Goal: Task Accomplishment & Management: Use online tool/utility

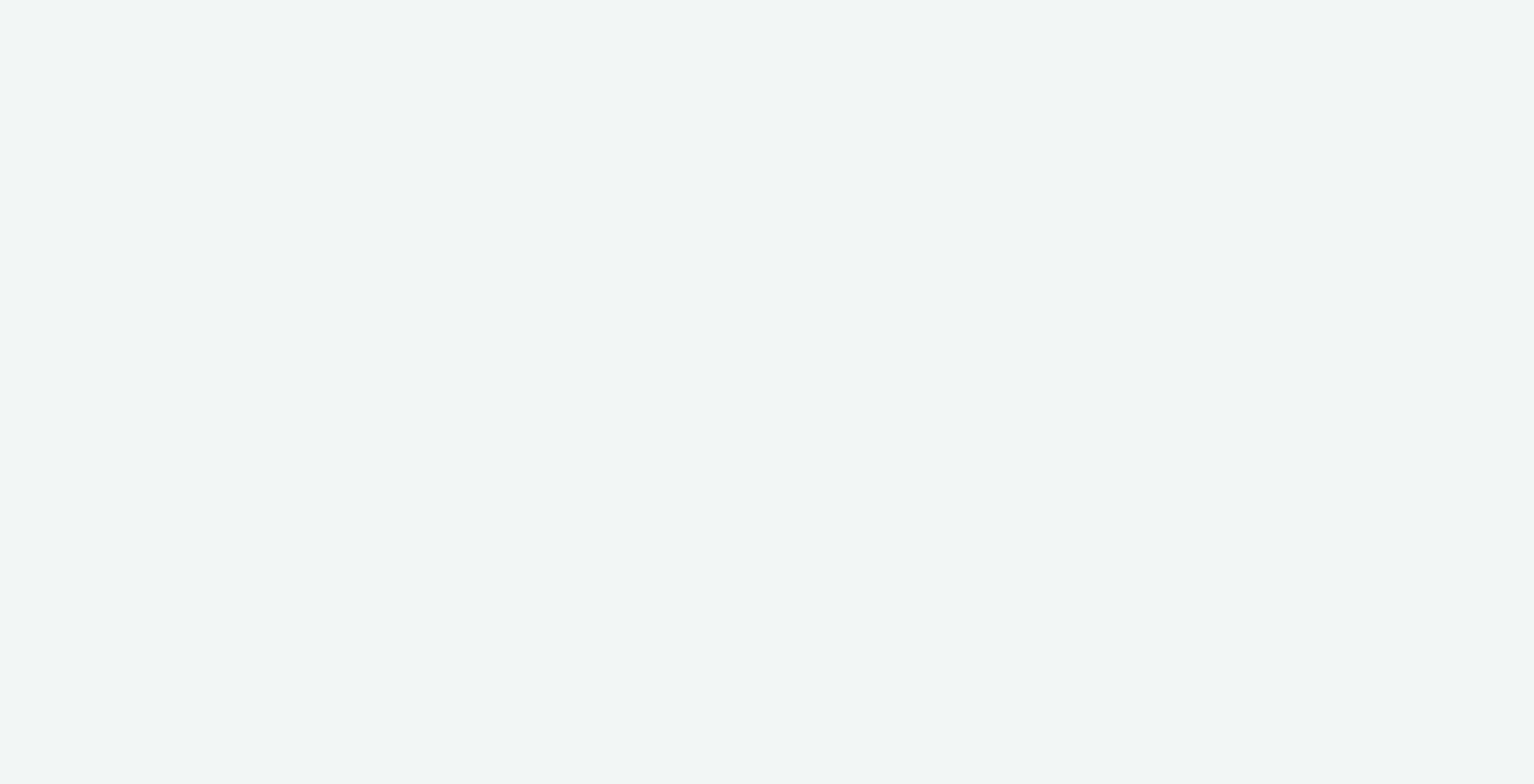
select select "ec8bba8d-6d40-4913-8bcc-46d5198776fd"
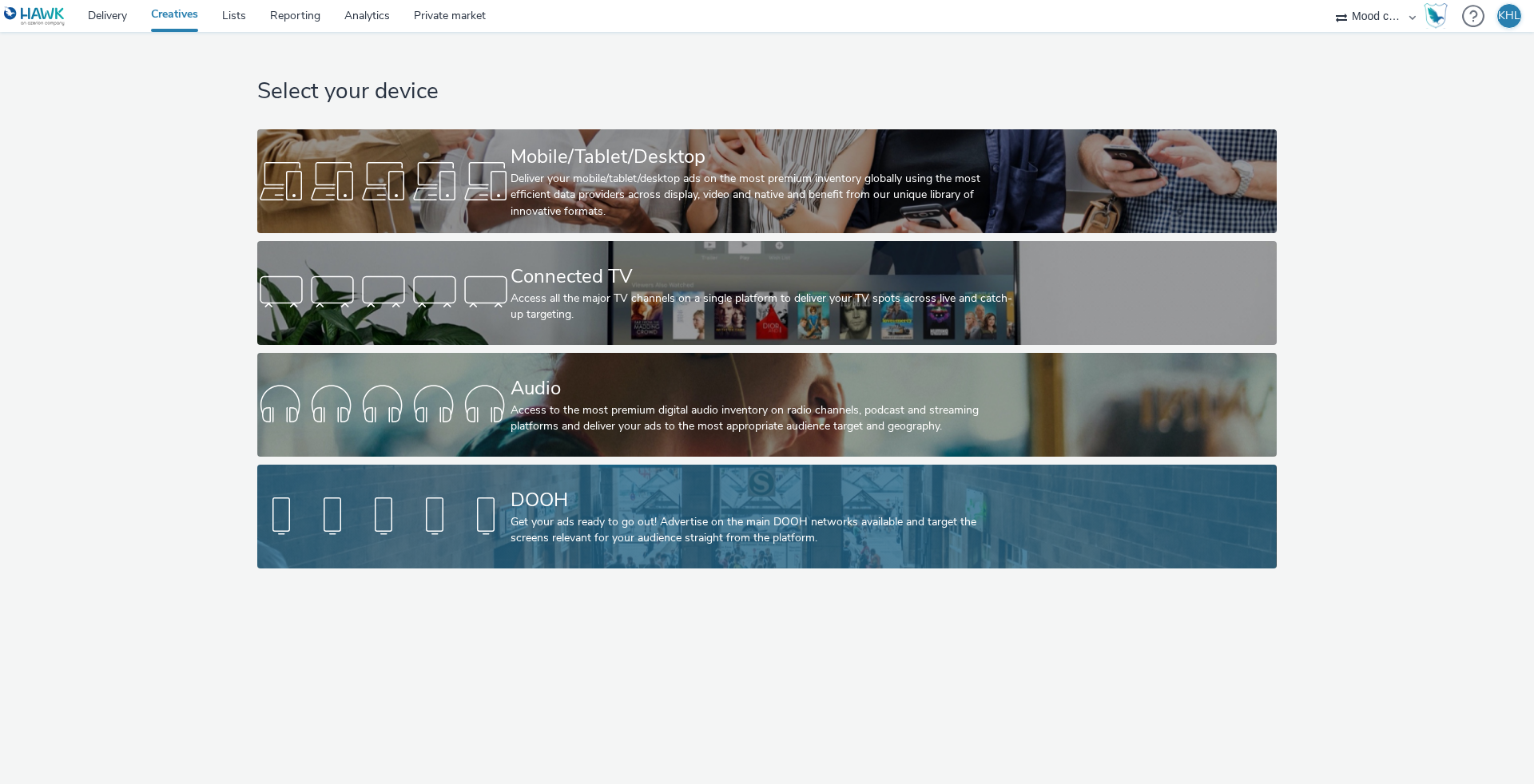
click at [537, 522] on div "Get your ads ready to go out! Advertise on the main DOOH networks available and…" at bounding box center [763, 530] width 506 height 33
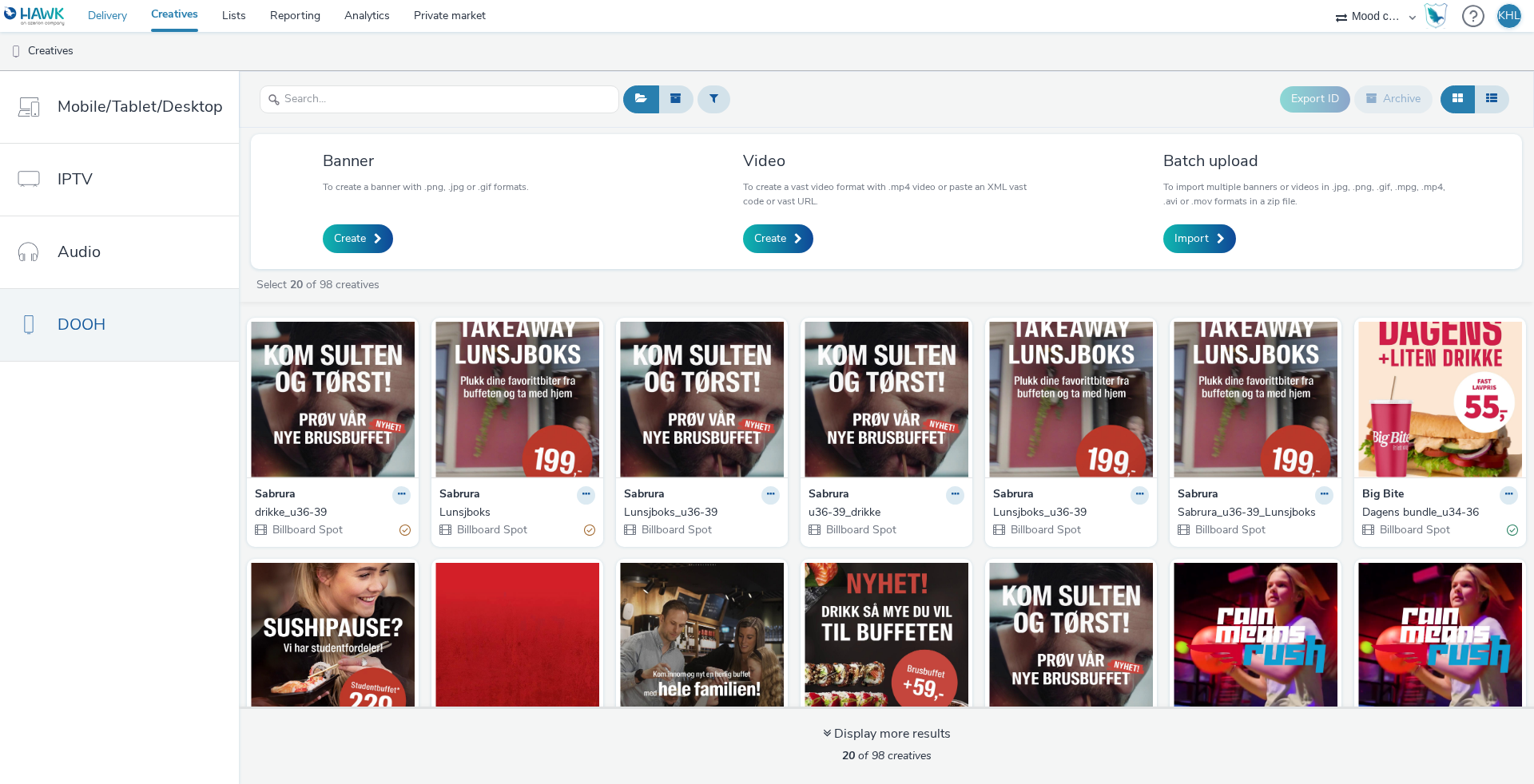
click at [105, 20] on link "Delivery" at bounding box center [107, 16] width 63 height 32
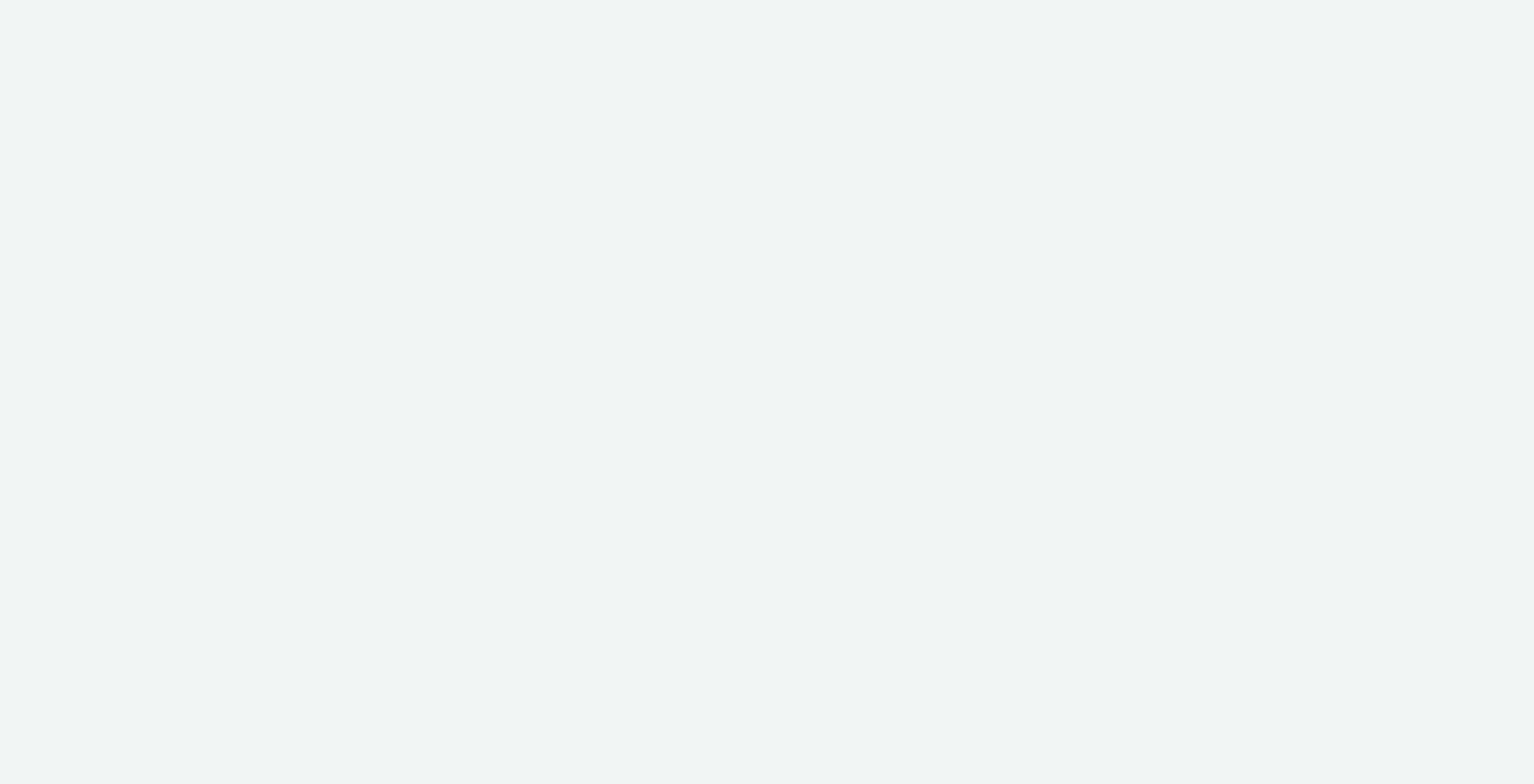
select select "ec8bba8d-6d40-4913-8bcc-46d5198776fd"
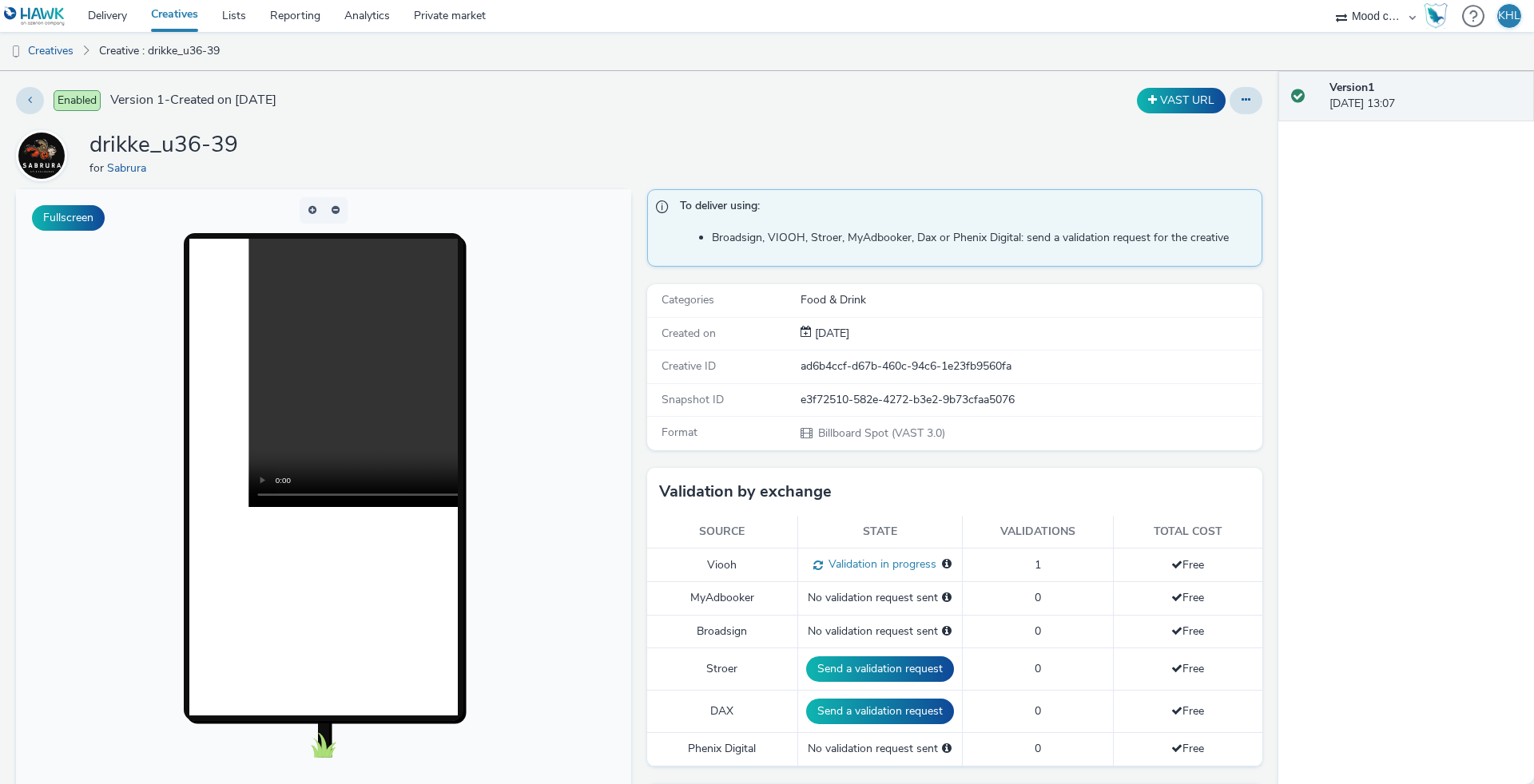
click at [331, 366] on video at bounding box center [517, 373] width 537 height 268
click at [265, 499] on video at bounding box center [517, 373] width 537 height 268
click at [186, 19] on link "Creatives" at bounding box center [174, 16] width 71 height 32
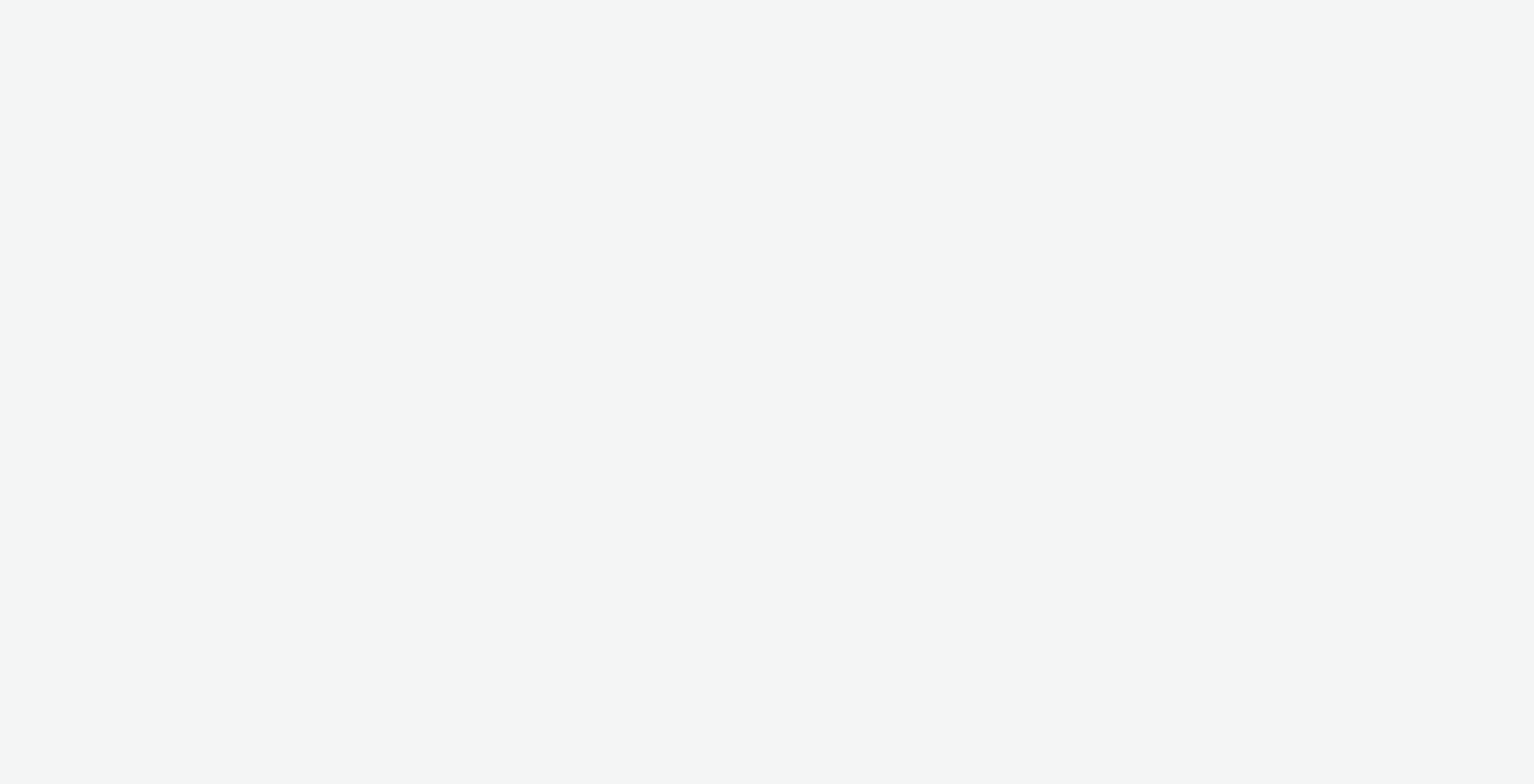
select select "ec8bba8d-6d40-4913-8bcc-46d5198776fd"
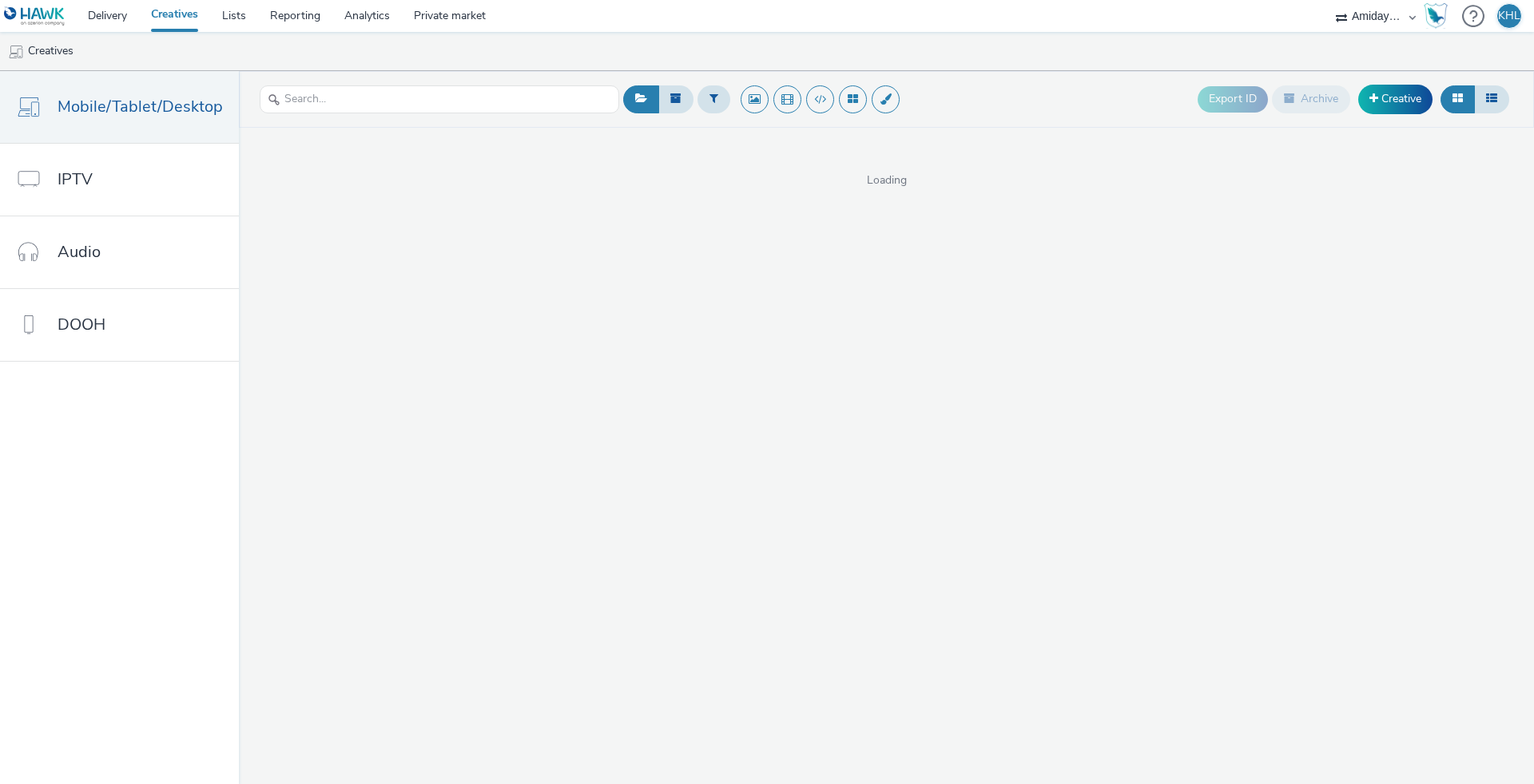
select select "c2295f28-7c96-446f-b279-53c23ee2b854"
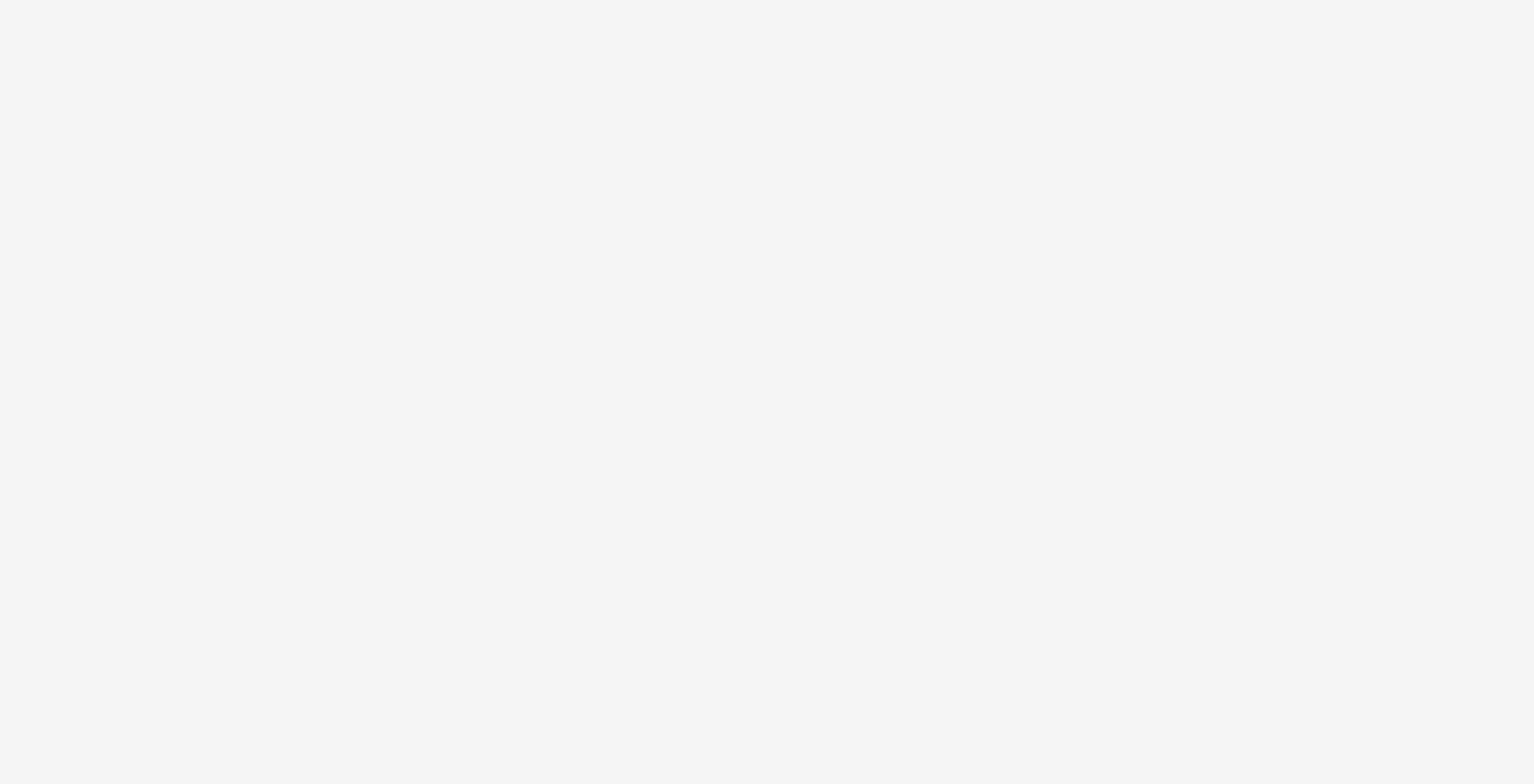
select select "c2295f28-7c96-446f-b279-53c23ee2b854"
